Goal: Task Accomplishment & Management: Complete application form

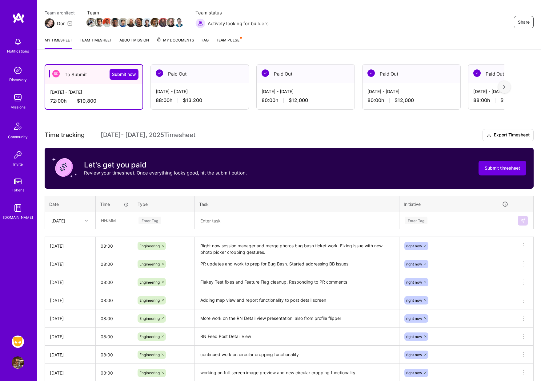
scroll to position [49, 0]
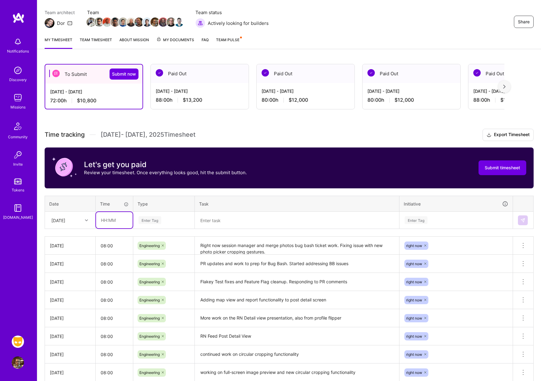
click at [116, 221] on input "text" at bounding box center [114, 220] width 37 height 16
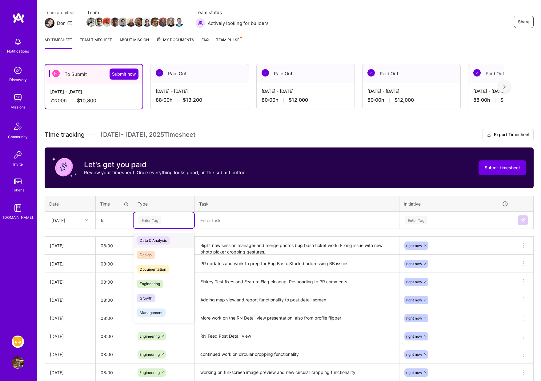
type input "08:00"
click at [148, 221] on div "Enter Tag" at bounding box center [149, 221] width 23 height 10
click at [152, 282] on span "Engineering" at bounding box center [150, 284] width 26 height 8
click at [222, 222] on textarea at bounding box center [296, 221] width 203 height 16
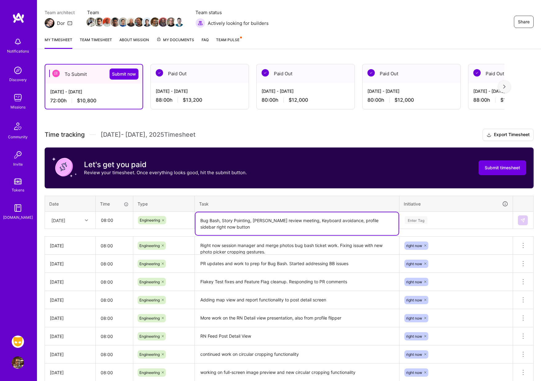
type textarea "Bug Bash, Story Pointing, [PERSON_NAME] review meeting, Keyboard avoidance, pro…"
click at [420, 221] on div "Enter Tag" at bounding box center [415, 221] width 23 height 10
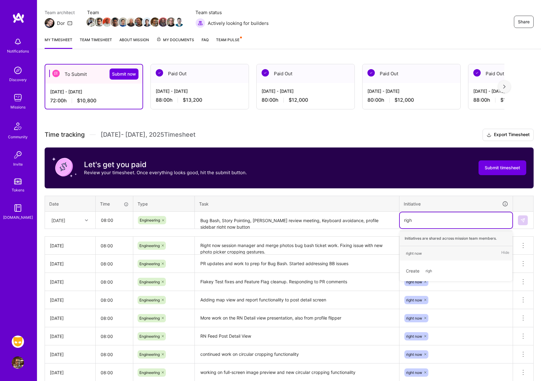
type input "right"
click at [414, 255] on div "right now" at bounding box center [414, 253] width 16 height 6
click at [525, 220] on img at bounding box center [522, 220] width 5 height 5
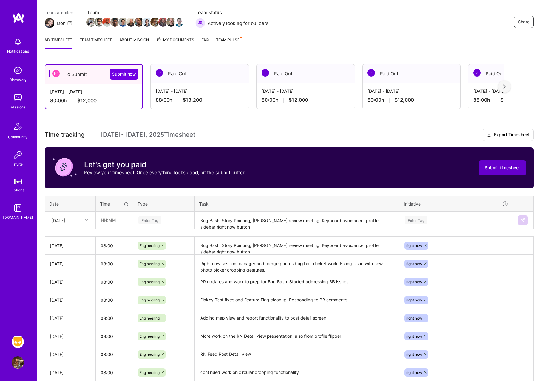
click at [512, 171] on span "Submit timesheet" at bounding box center [501, 168] width 35 height 6
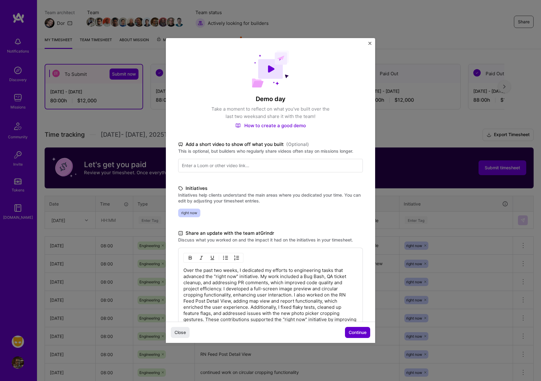
click at [353, 329] on button "Continue" at bounding box center [357, 332] width 25 height 11
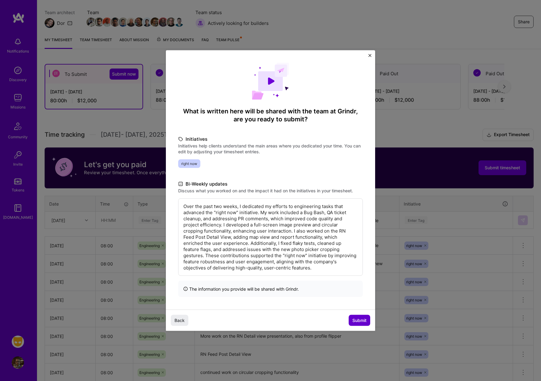
click at [360, 319] on span "Submit" at bounding box center [359, 320] width 14 height 6
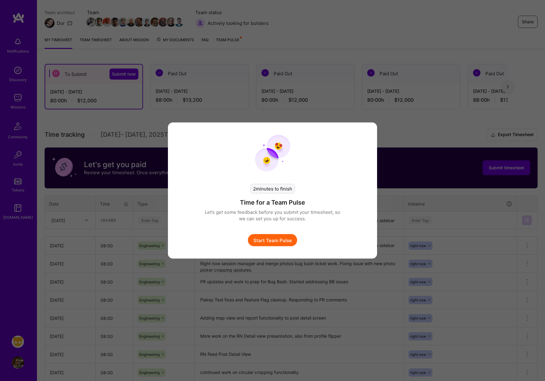
click at [277, 240] on button "Start Team Pulse" at bounding box center [272, 240] width 49 height 12
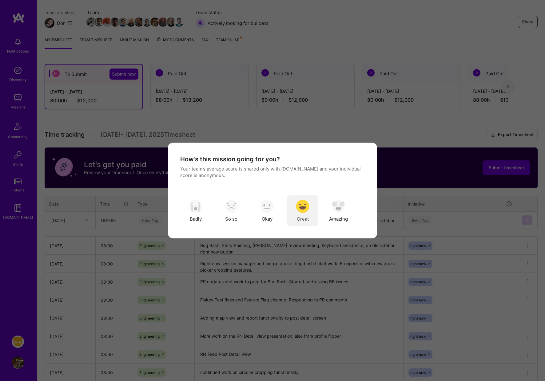
click at [304, 209] on img "modal" at bounding box center [303, 207] width 14 height 14
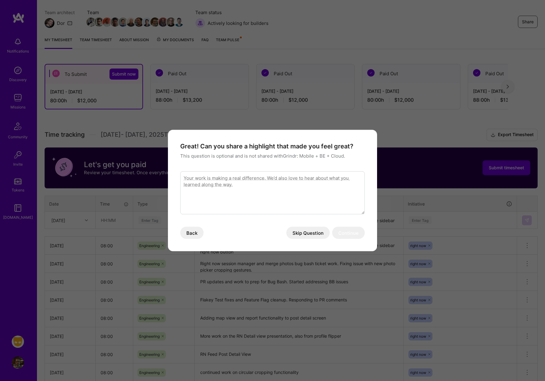
click at [309, 232] on button "Skip Question" at bounding box center [307, 233] width 43 height 12
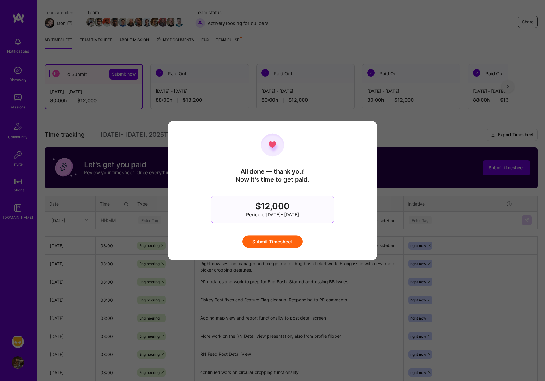
click at [277, 239] on button "Submit Timesheet" at bounding box center [272, 242] width 60 height 12
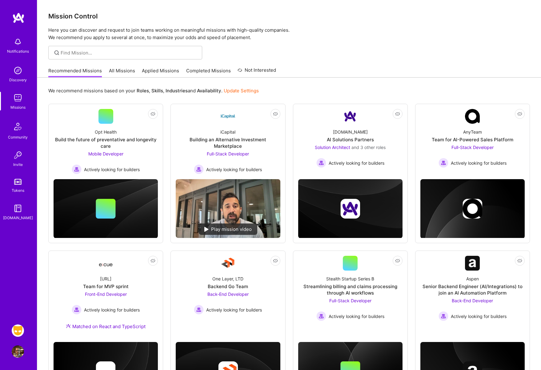
click at [18, 328] on img at bounding box center [18, 330] width 12 height 12
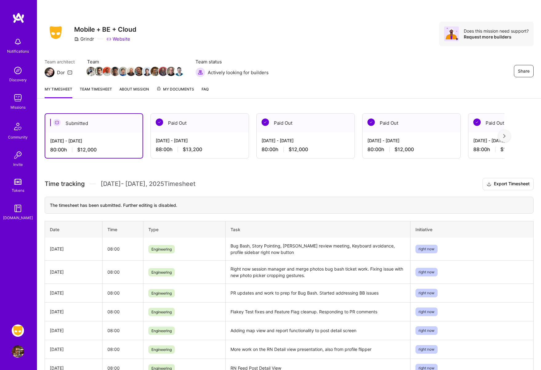
click at [111, 130] on div "Submitted" at bounding box center [93, 123] width 97 height 19
click at [207, 202] on div "The timesheet has been submitted. Further editing is disabled." at bounding box center [289, 205] width 489 height 17
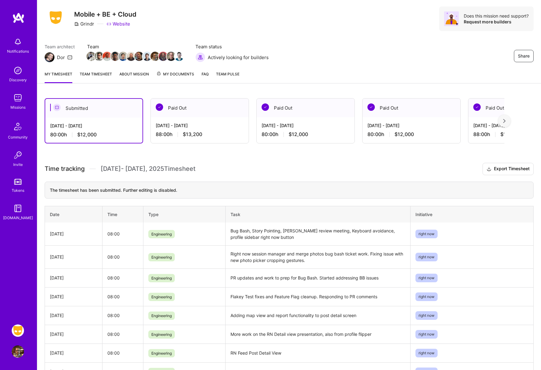
scroll to position [16, 0]
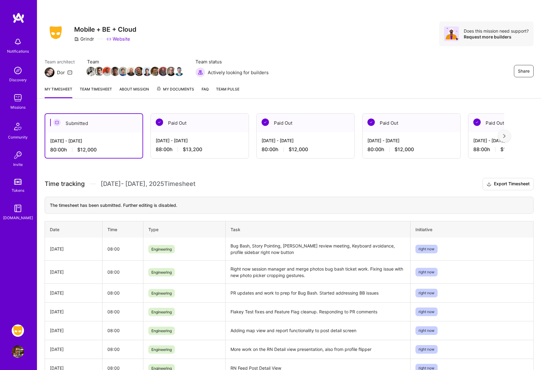
scroll to position [16, 0]
